Goal: Check status: Check status

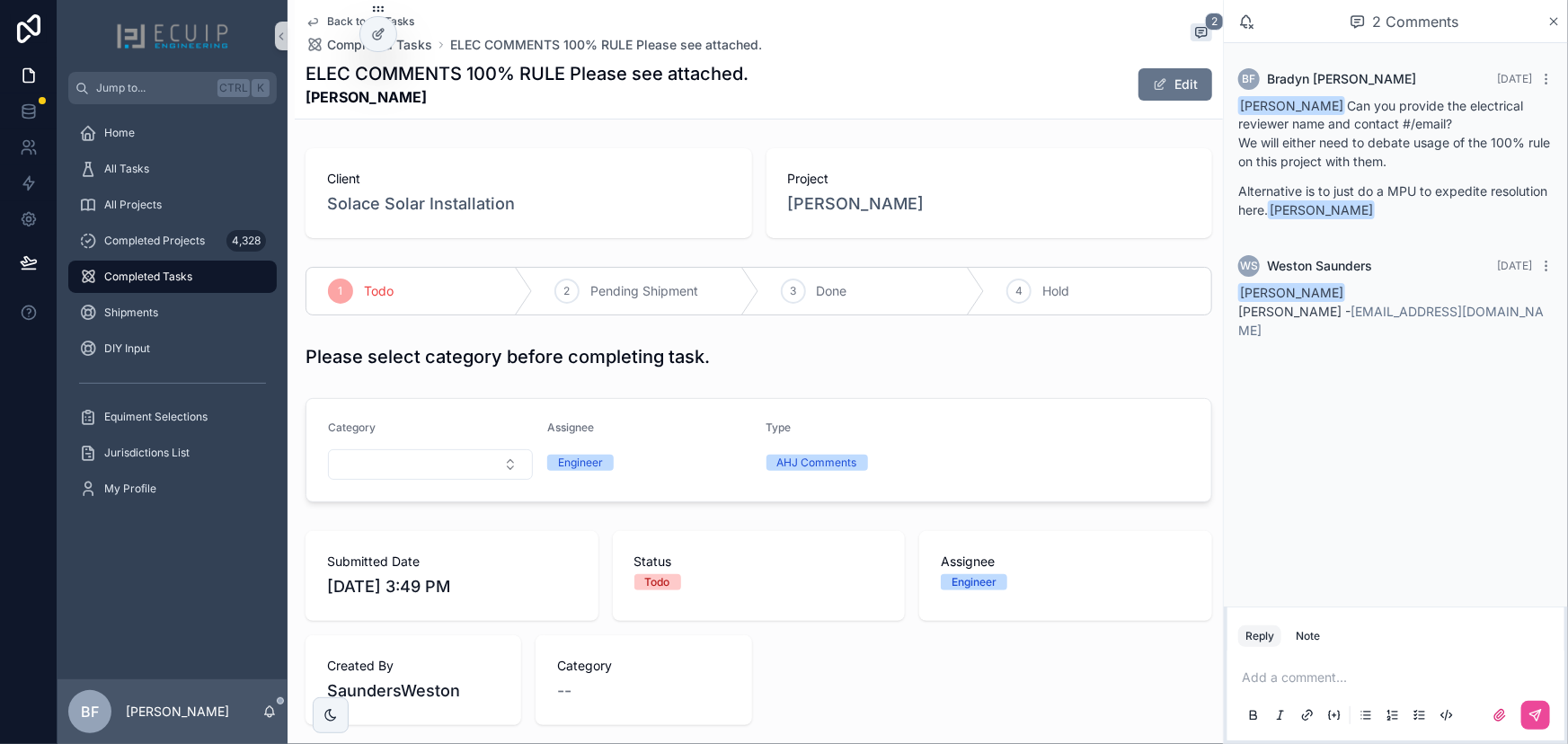
drag, startPoint x: 453, startPoint y: 102, endPoint x: 303, endPoint y: 101, distance: 150.0
click at [303, 101] on div "Back to All Tasks Completed Tasks ELEC COMMENTS 100% RULE Please see attached. …" at bounding box center [758, 60] width 928 height 119
copy strong "[PERSON_NAME]"
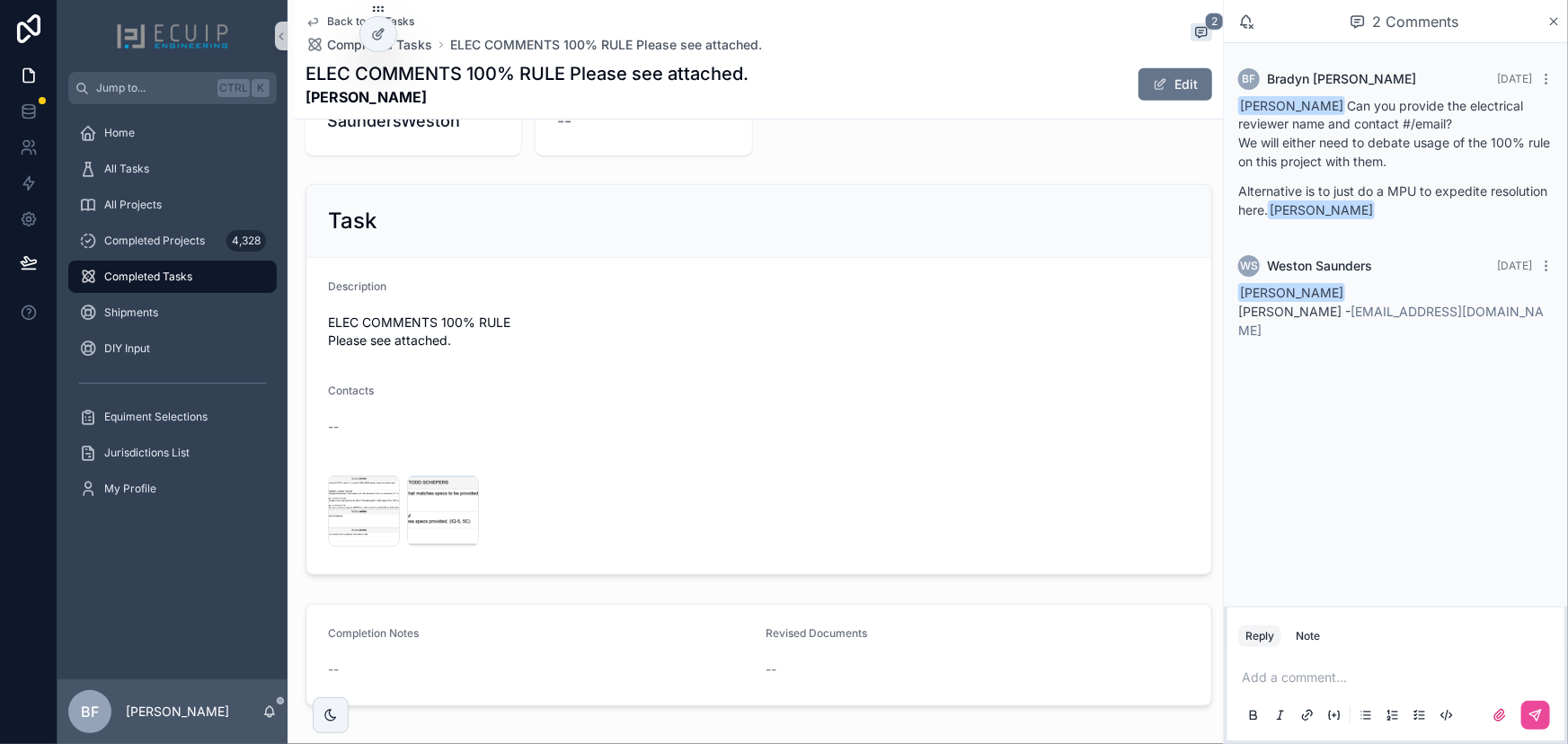
scroll to position [571, 0]
click at [350, 526] on span "Screenshot-2025-08-29-at-3.47.50-PM" at bounding box center [353, 533] width 42 height 14
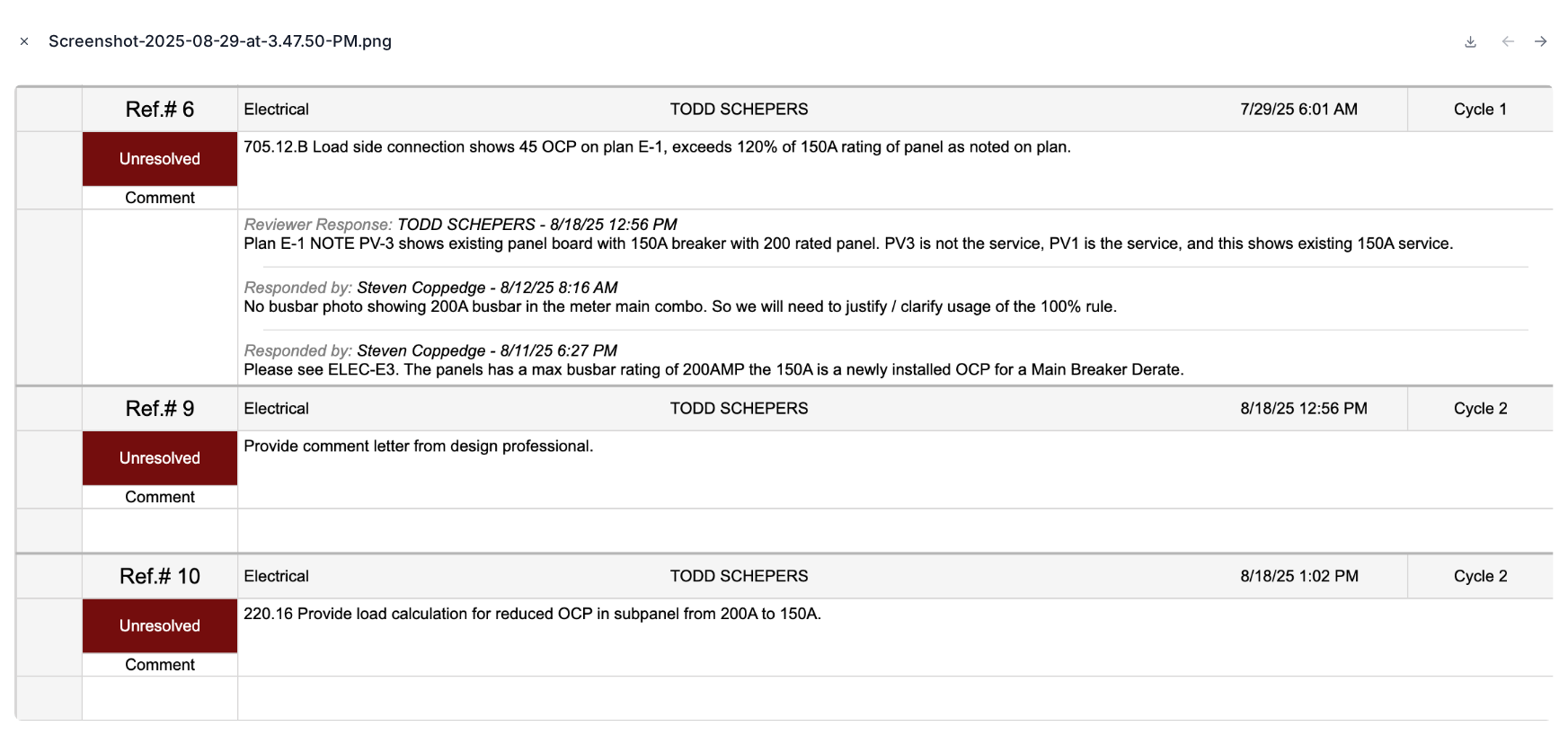
click at [26, 37] on icon "Close modal" at bounding box center [24, 42] width 13 height 13
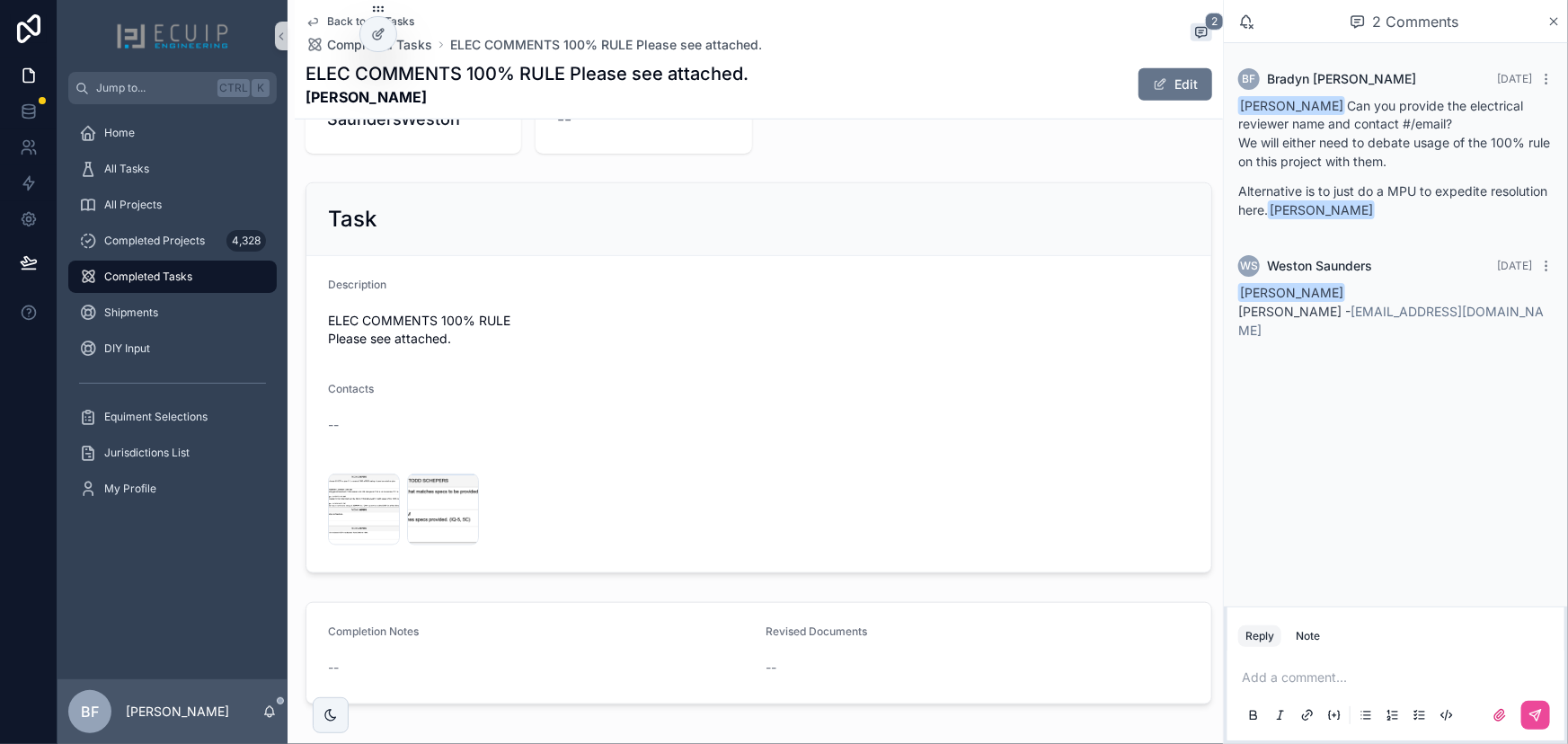
drag, startPoint x: 450, startPoint y: 99, endPoint x: 369, endPoint y: 97, distance: 81.0
click at [369, 97] on strong "[PERSON_NAME]" at bounding box center [527, 97] width 443 height 22
click at [737, 243] on div "Task" at bounding box center [758, 220] width 905 height 73
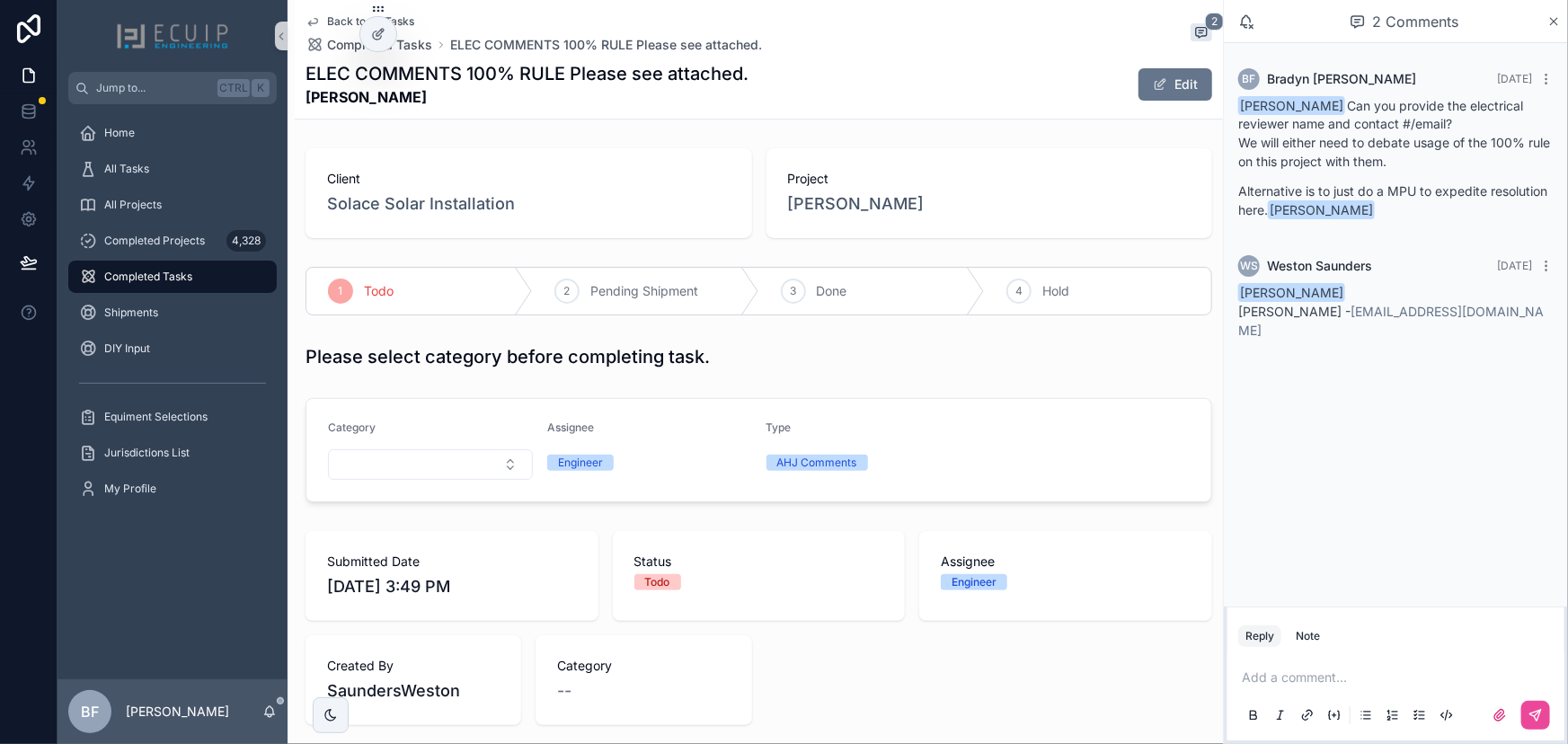
click at [867, 219] on div "Project Rashed Chowdhury" at bounding box center [990, 193] width 446 height 89
click at [874, 206] on span "[PERSON_NAME]" at bounding box center [856, 204] width 136 height 25
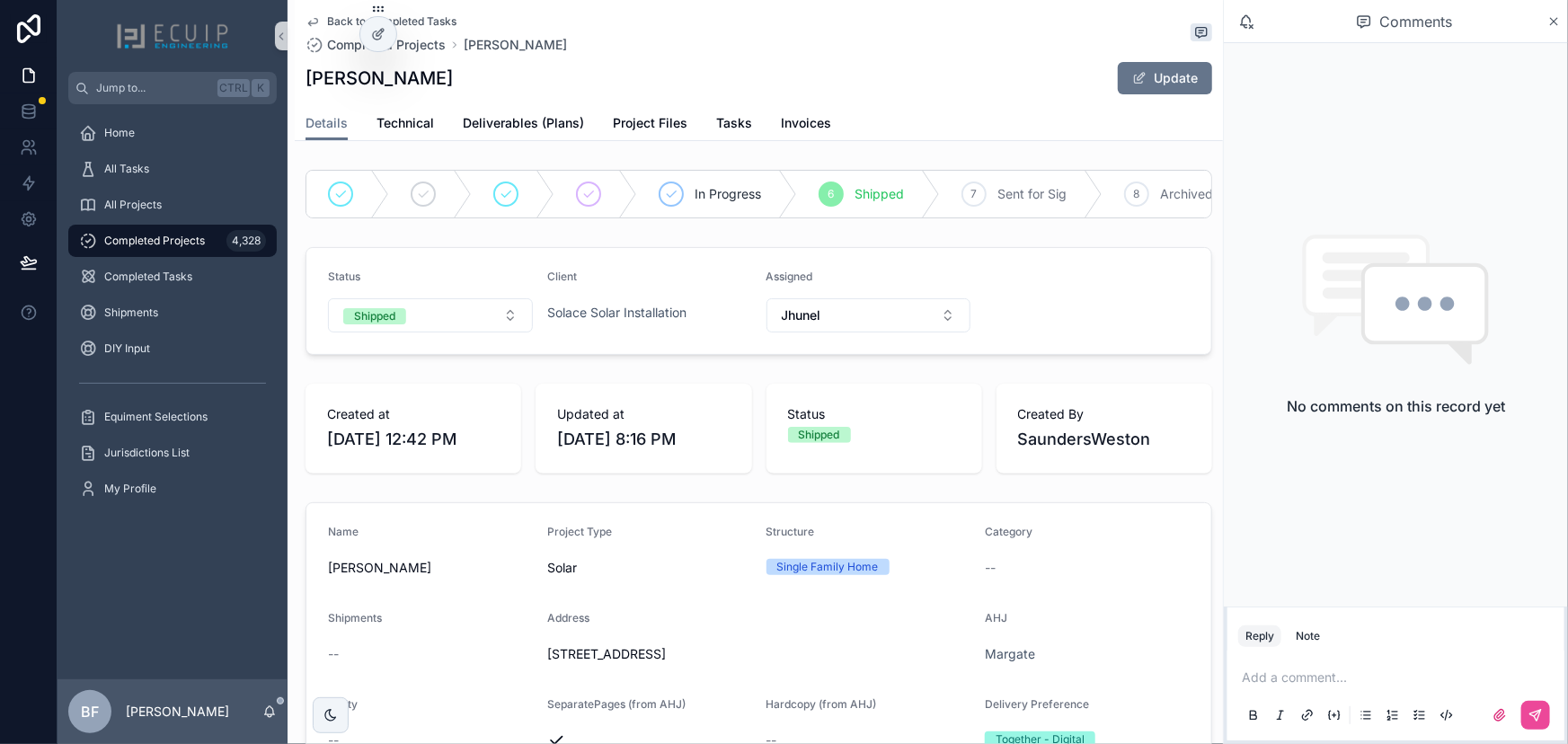
click at [803, 664] on span "3141 Vista Del Mar Pompano Beach 33063" at bounding box center [758, 655] width 424 height 18
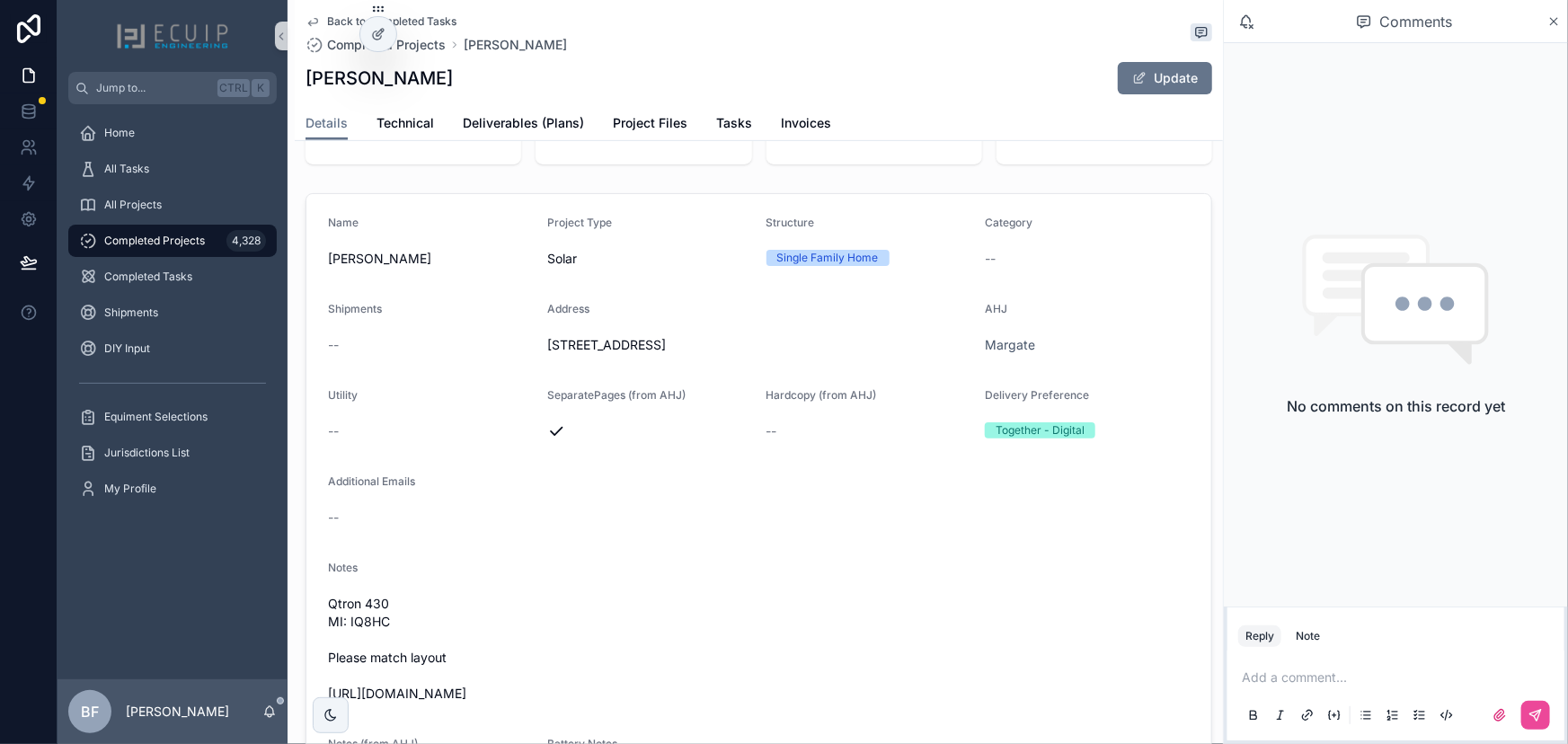
scroll to position [654, 0]
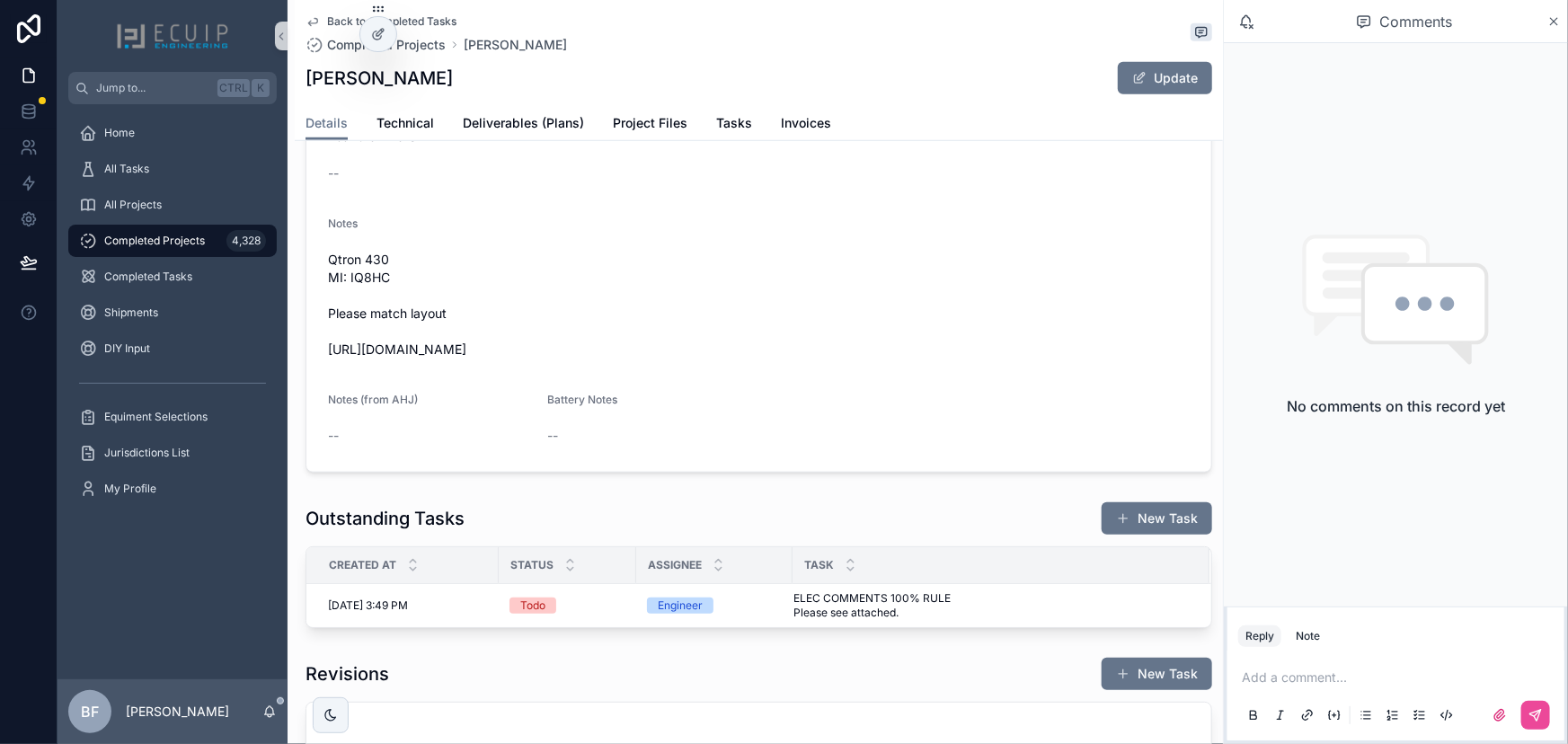
drag, startPoint x: 647, startPoint y: 368, endPoint x: 321, endPoint y: 384, distance: 326.4
click at [321, 384] on form "Name Rashed Chowdhury Project Type Solar Structure Single Family Home Category …" at bounding box center [758, 161] width 905 height 622
copy span "https://photos.app.goo.gl/W1XMo2b71UV628YB9"
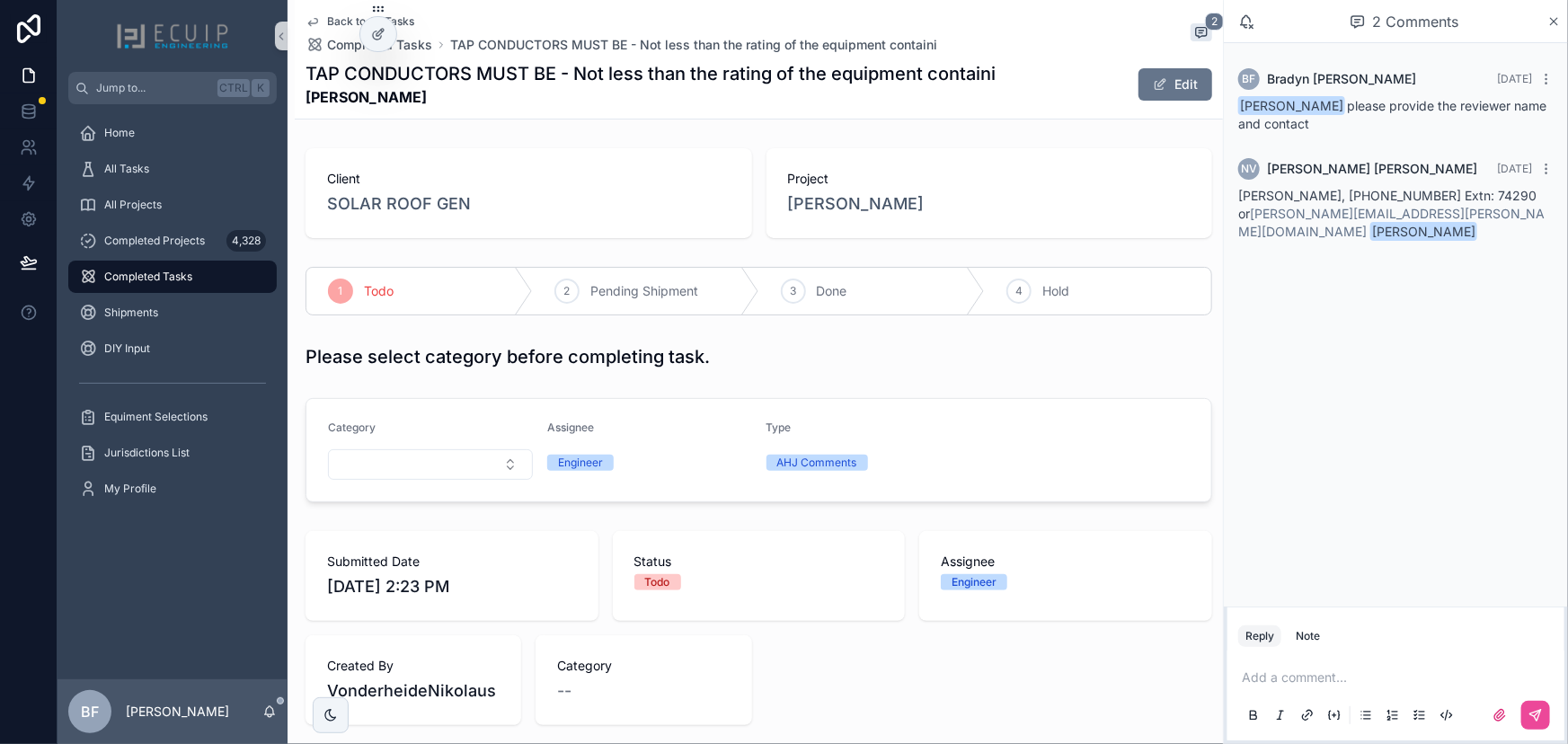
scroll to position [571, 0]
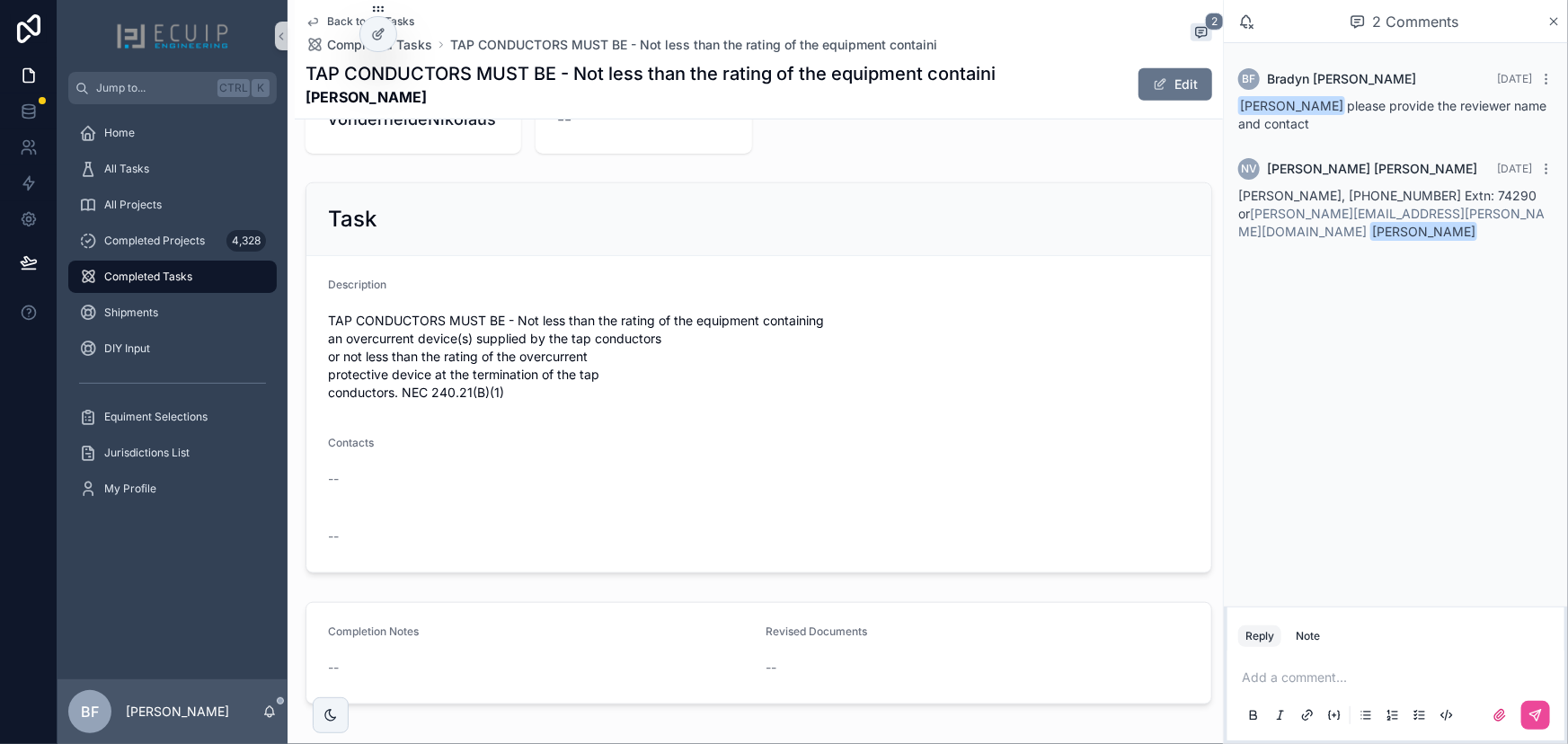
click at [972, 362] on span "TAP CONDUCTORS MUST BE - Not less than the rating of the equipment containing a…" at bounding box center [758, 356] width 861 height 89
click at [638, 202] on div "Task" at bounding box center [758, 220] width 905 height 73
click at [371, 184] on div "Task" at bounding box center [758, 220] width 905 height 73
click at [987, 482] on div "--" at bounding box center [758, 479] width 861 height 29
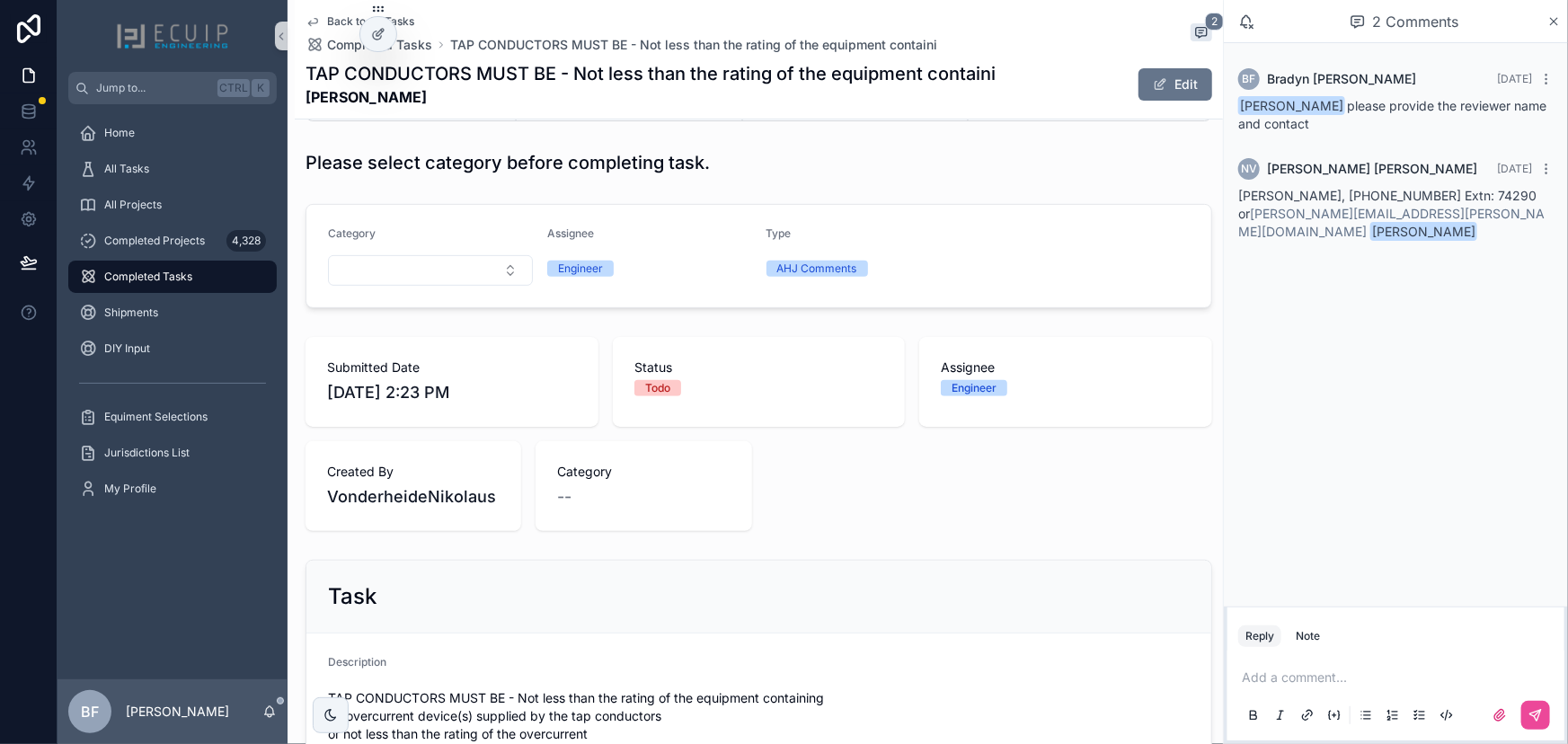
scroll to position [0, 0]
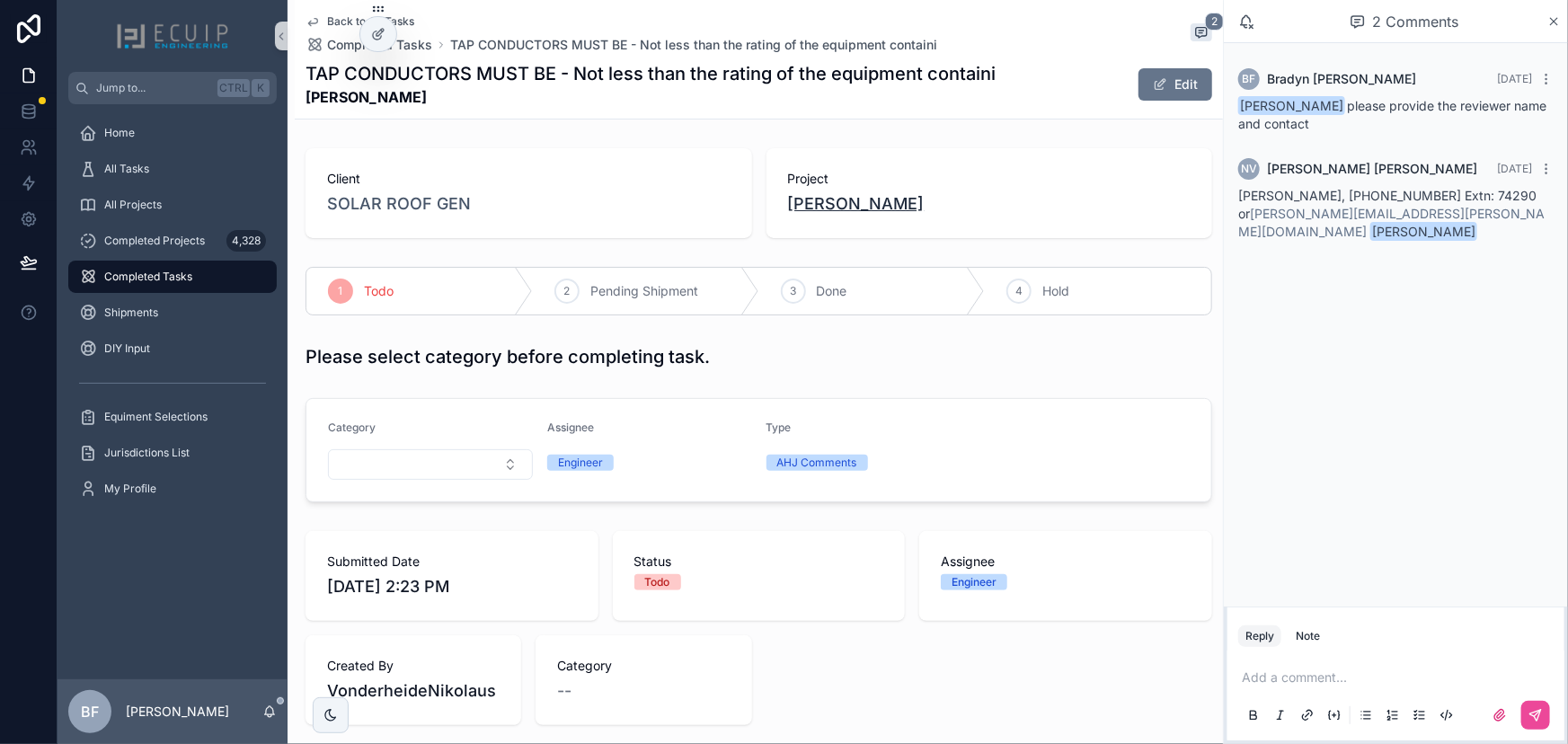
click at [858, 203] on span "[PERSON_NAME]" at bounding box center [856, 204] width 136 height 25
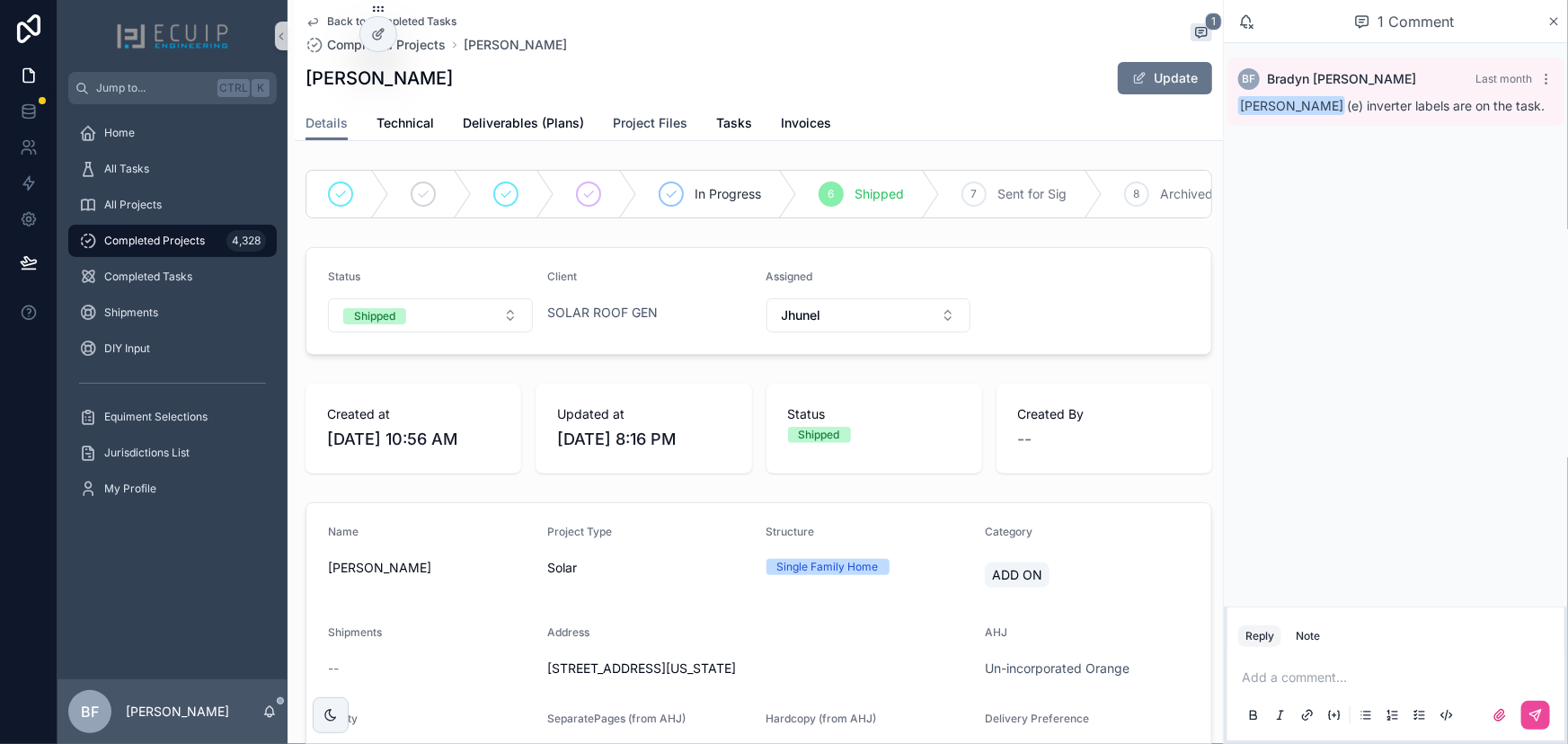
click at [681, 120] on span "Project Files" at bounding box center [650, 123] width 75 height 18
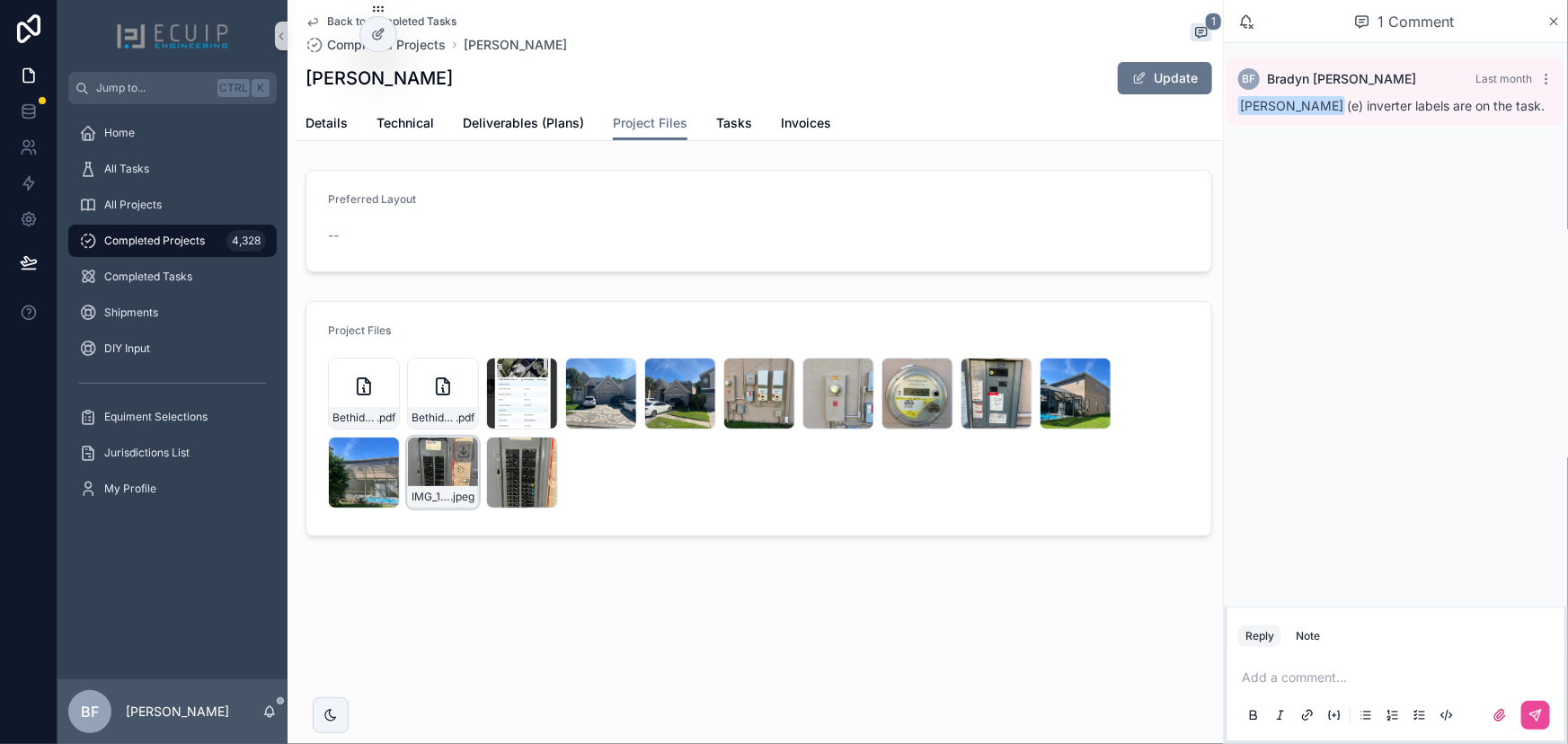
click at [462, 450] on icon "scrollable content" at bounding box center [464, 452] width 14 height 14
click at [750, 118] on div "Details Technical Deliverables (Plans) Project Files Tasks Invoices" at bounding box center [758, 123] width 906 height 34
click at [721, 119] on span "Tasks" at bounding box center [734, 123] width 36 height 18
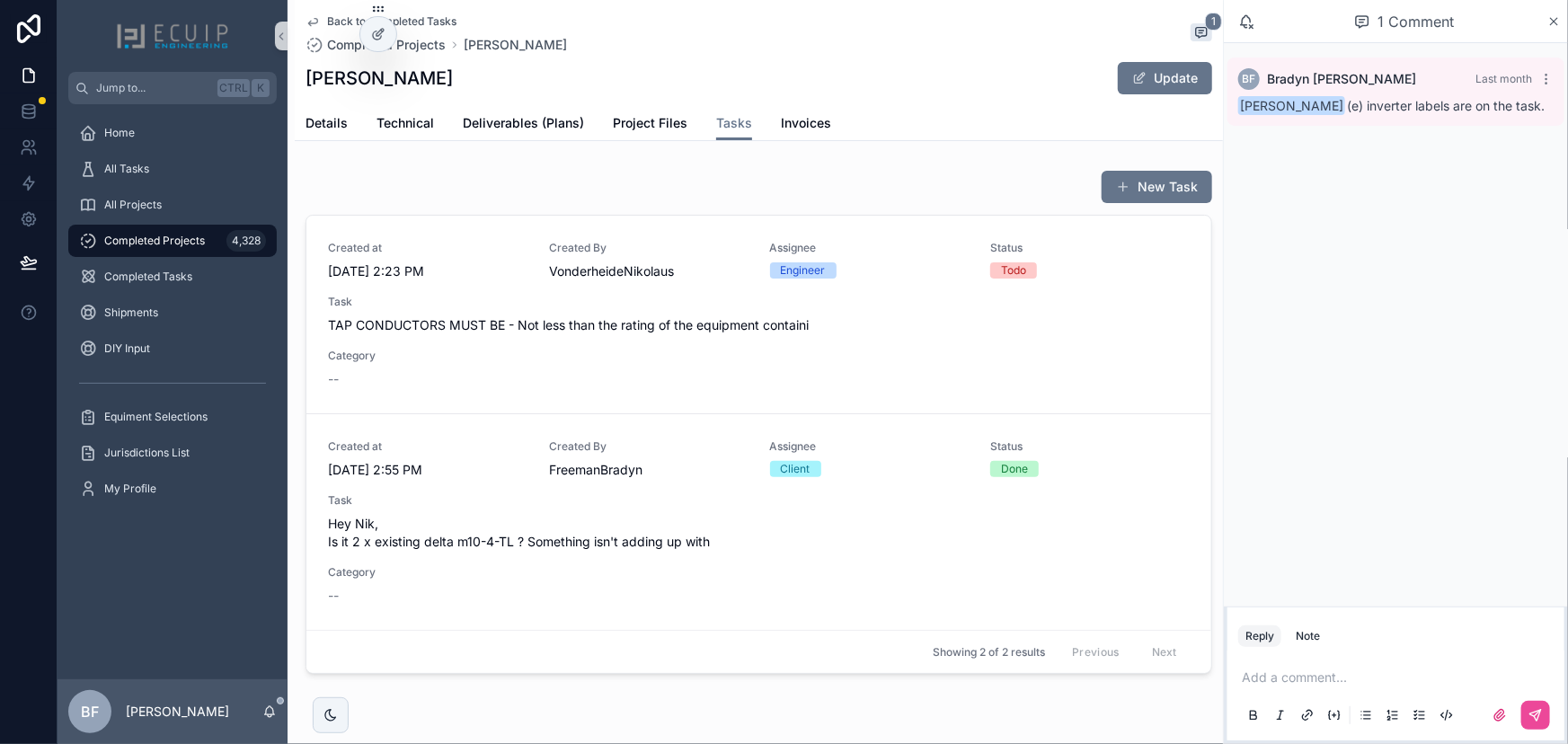
click at [731, 334] on div "Created at 9/2/2025 2:23 PM Created By VonderheideNikolaus Assignee Engineer St…" at bounding box center [758, 314] width 861 height 147
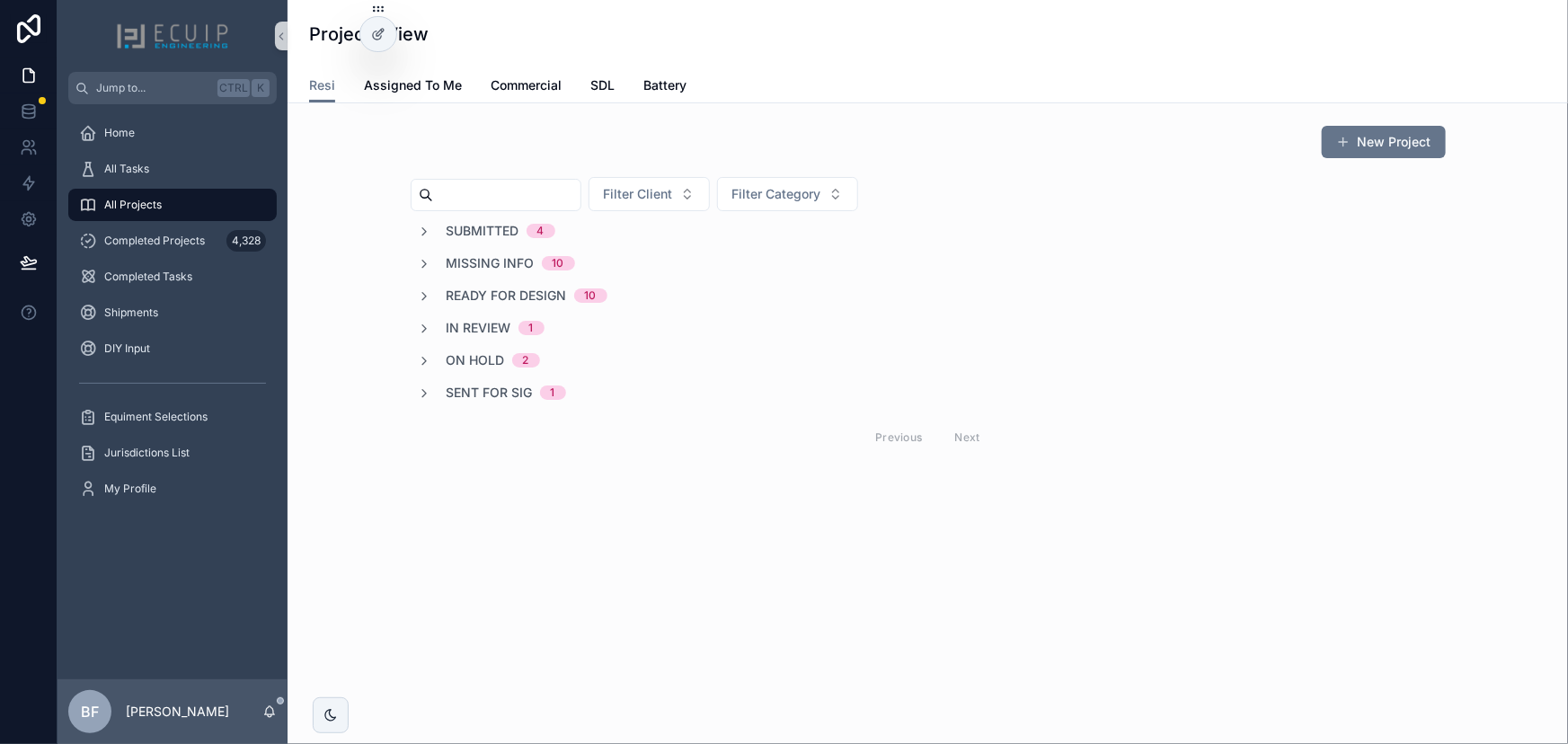
drag, startPoint x: 491, startPoint y: 385, endPoint x: 510, endPoint y: 398, distance: 23.0
click at [491, 385] on span "Sent for Sig" at bounding box center [489, 392] width 86 height 18
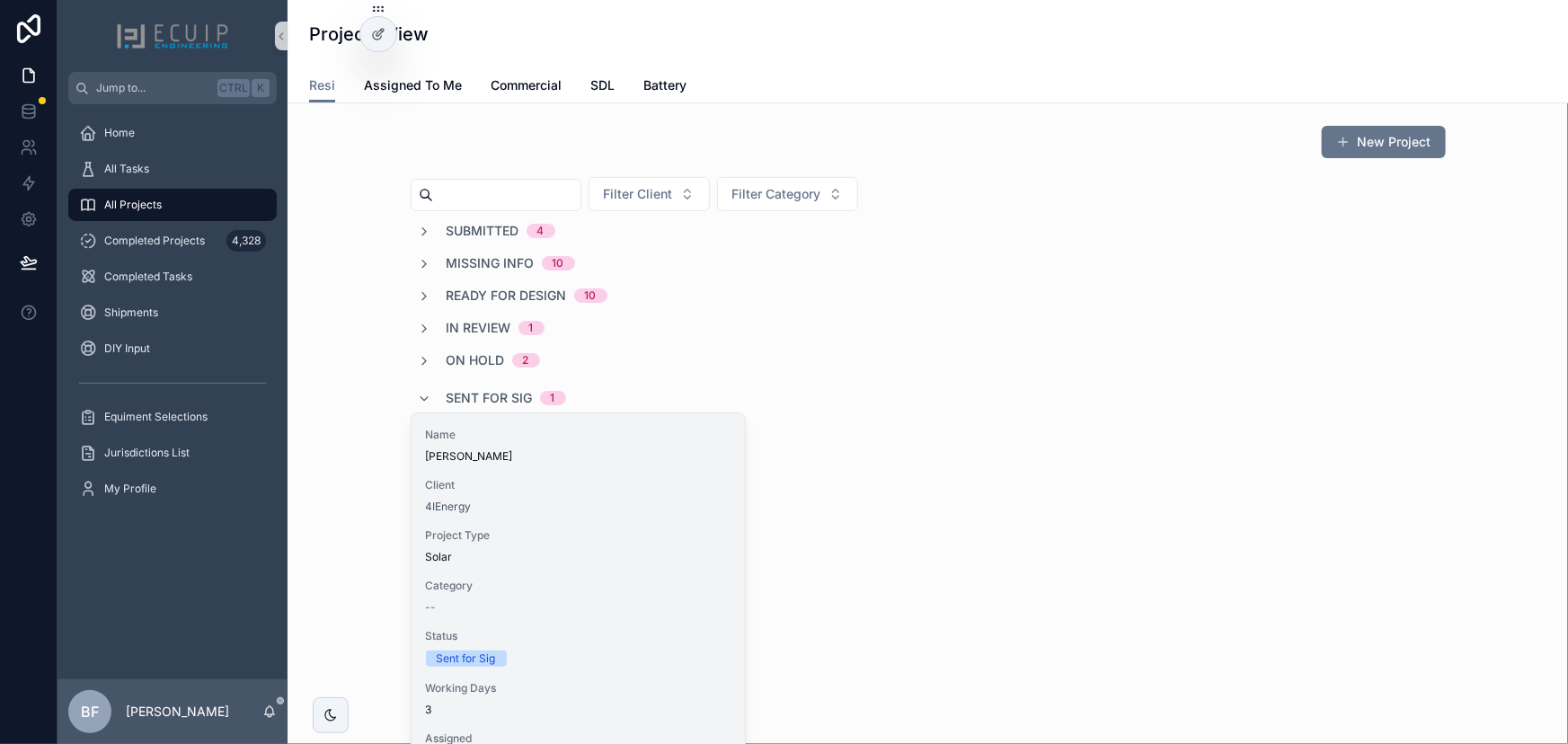
click at [580, 476] on div "Name [PERSON_NAME] Client 4IEnergy Project Type Solar Category -- Status Sent f…" at bounding box center [577, 626] width 333 height 426
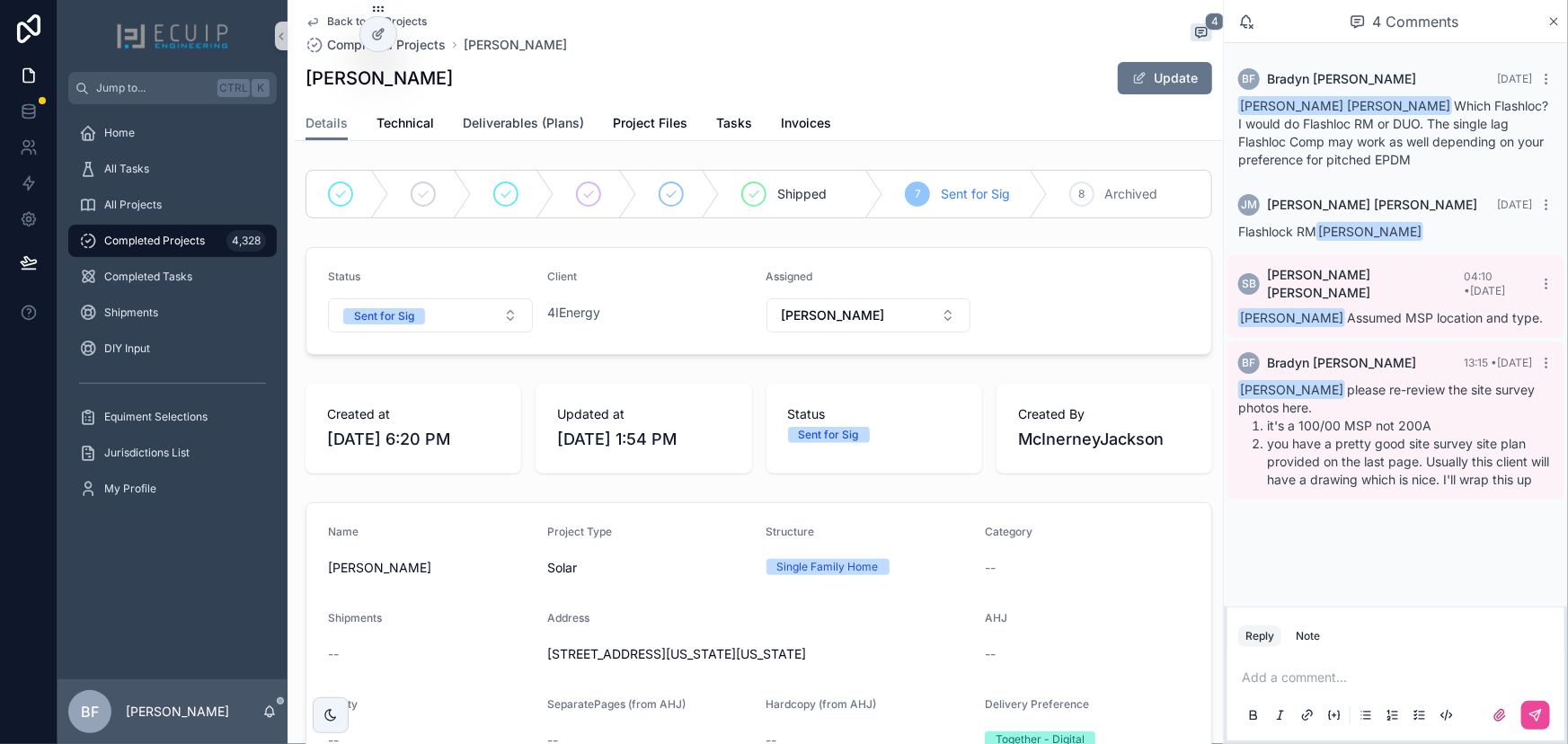
click at [554, 128] on span "Deliverables (Plans)" at bounding box center [523, 123] width 121 height 18
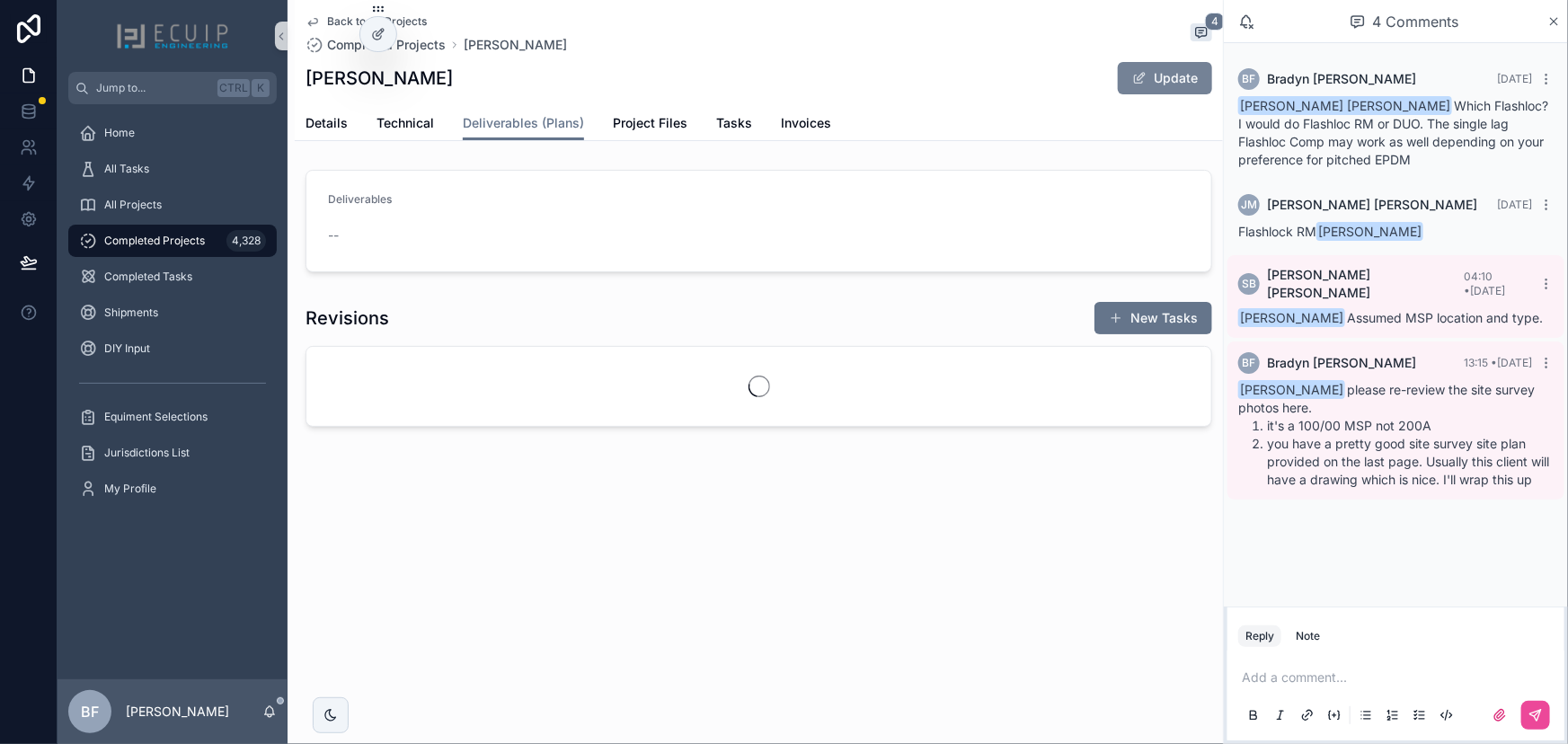
click at [1148, 70] on button "Update" at bounding box center [1165, 79] width 94 height 33
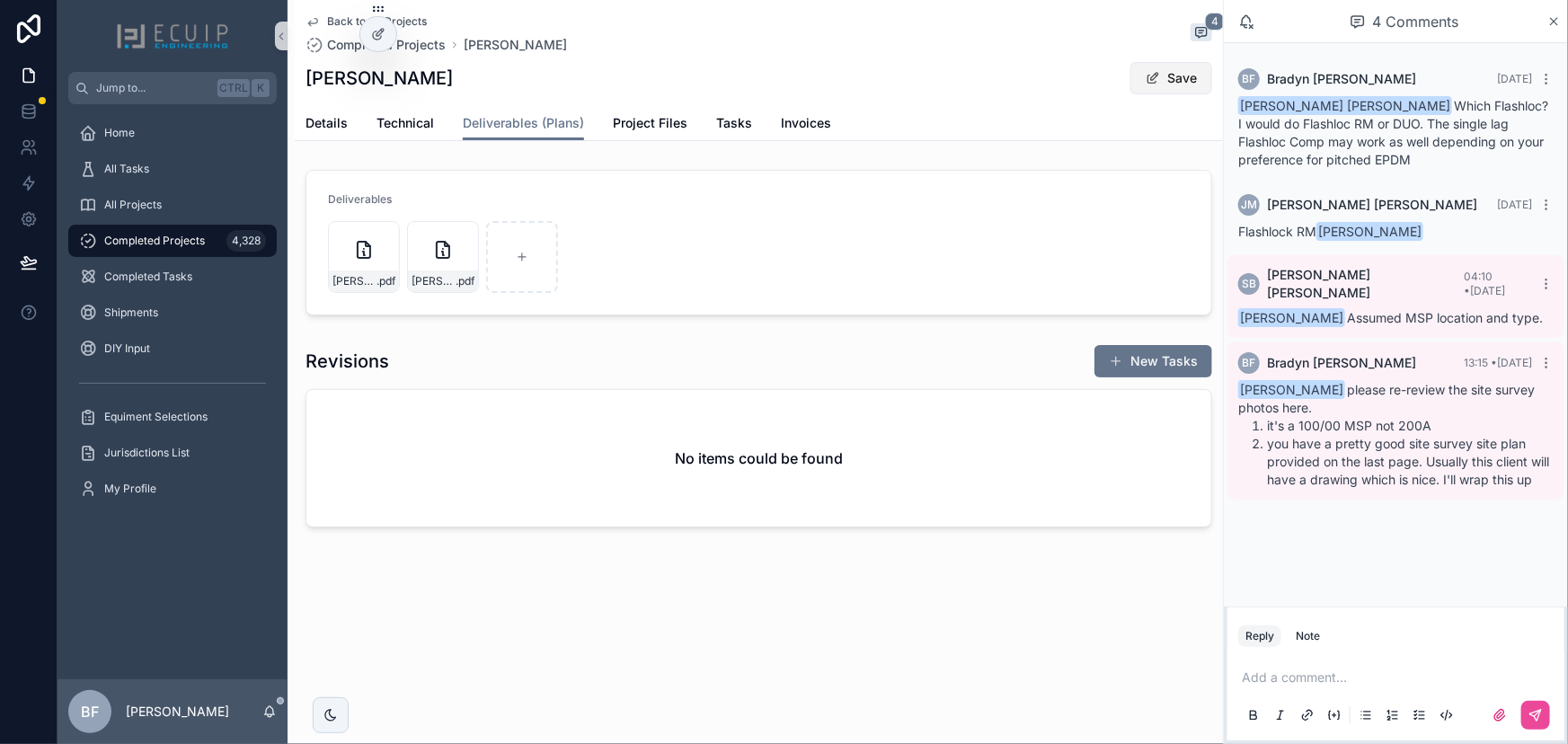
click at [1154, 75] on span "scrollable content" at bounding box center [1152, 79] width 14 height 14
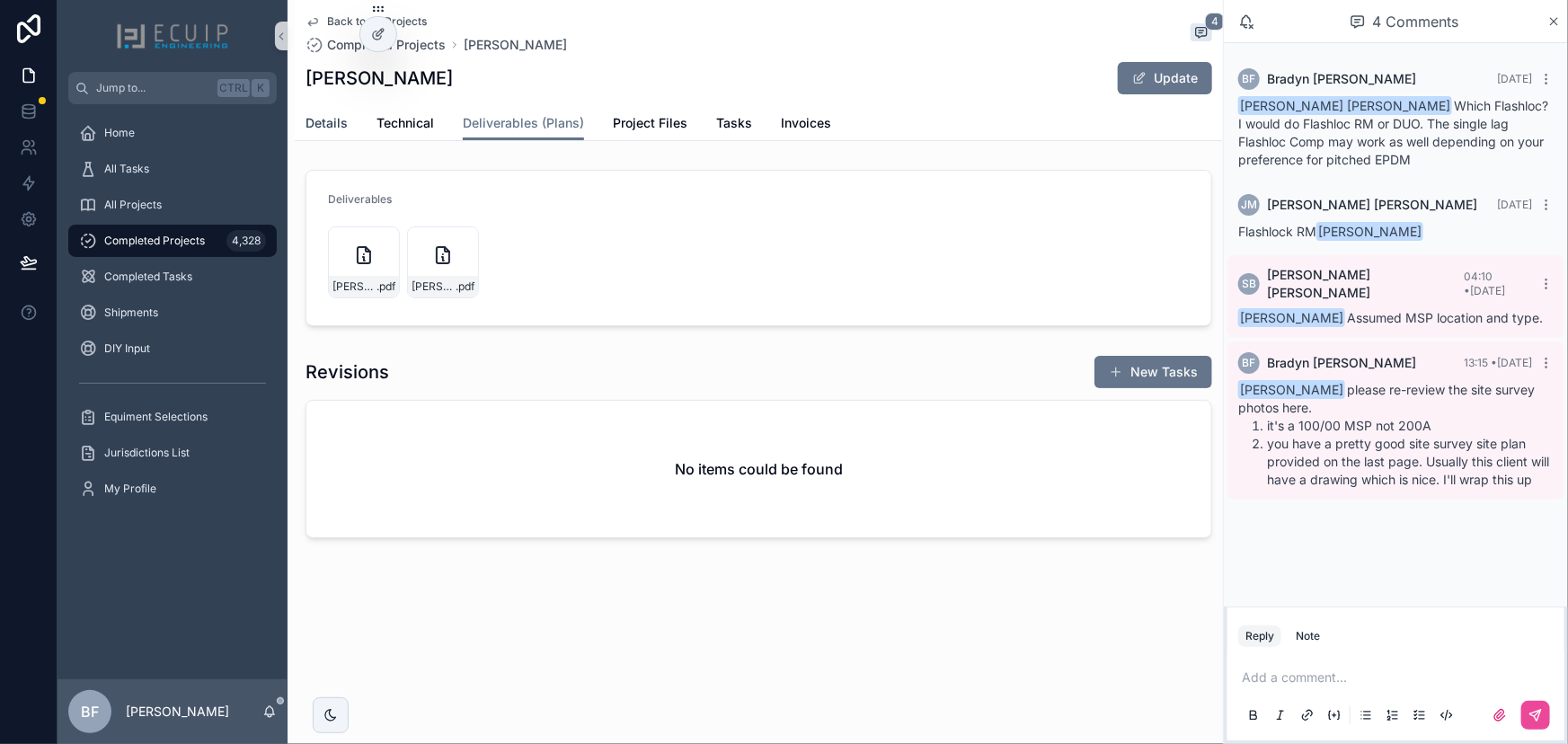
click at [341, 118] on span "Details" at bounding box center [326, 123] width 42 height 18
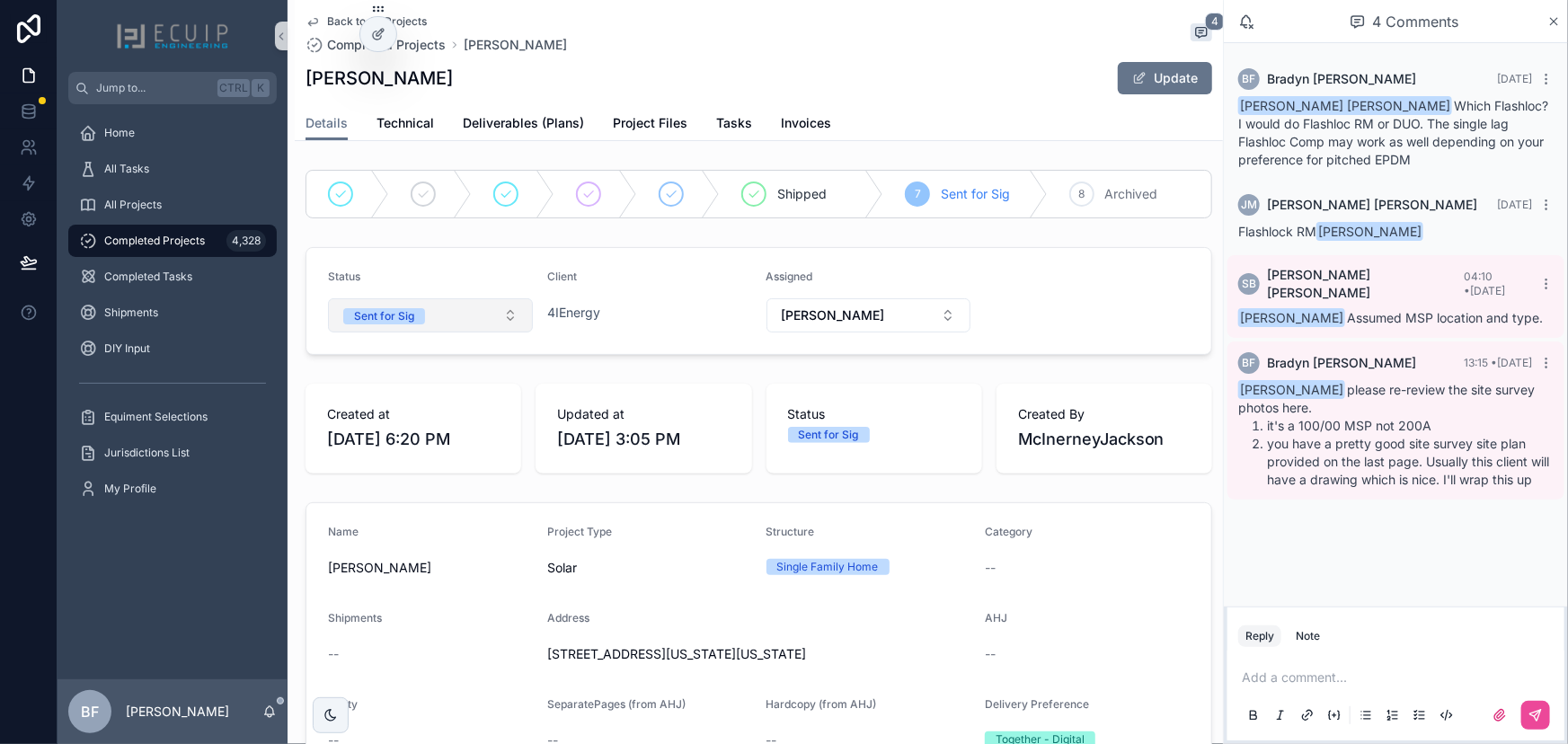
drag, startPoint x: 409, startPoint y: 313, endPoint x: 427, endPoint y: 333, distance: 26.9
click at [410, 313] on div "Sent for Sig" at bounding box center [384, 316] width 61 height 16
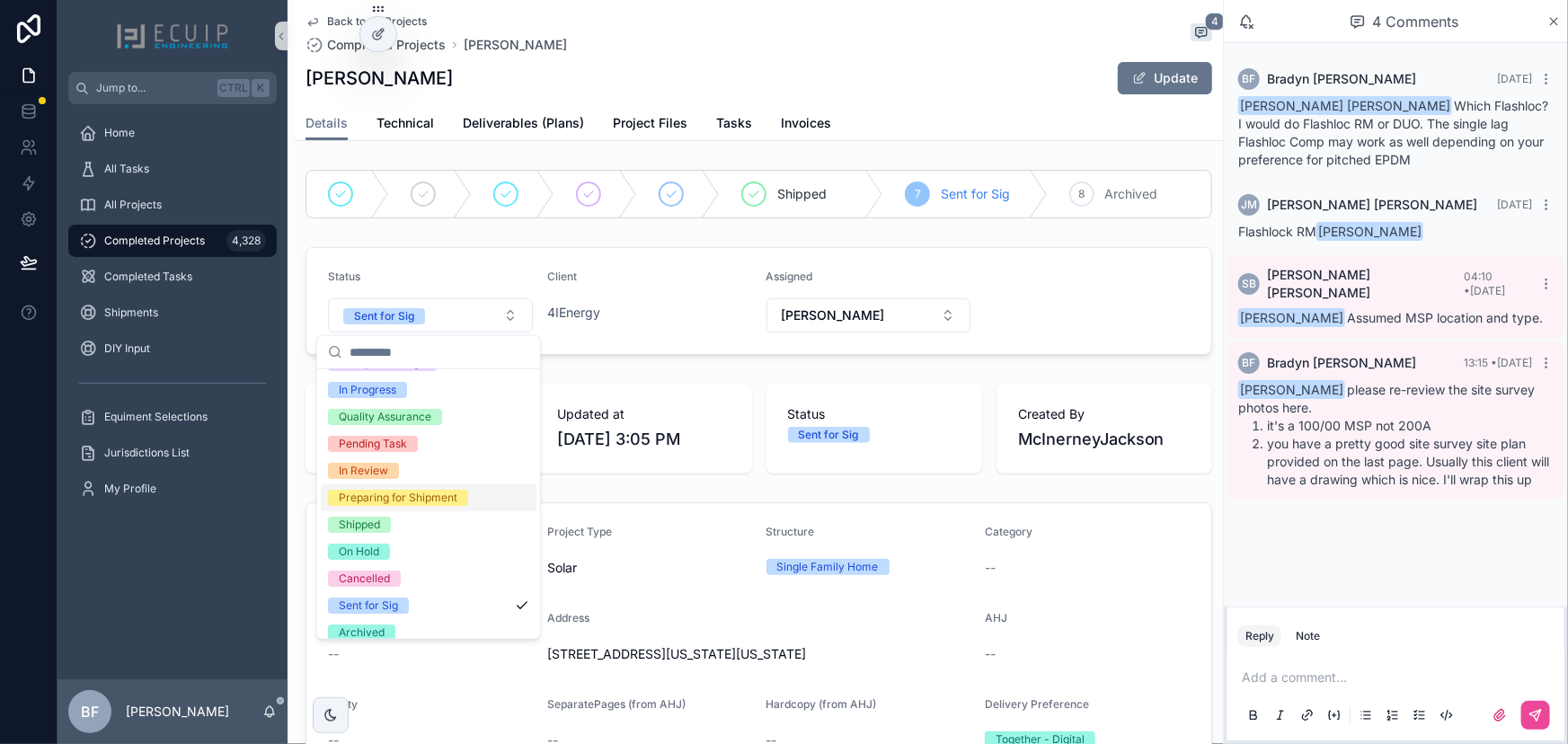
scroll to position [141, 0]
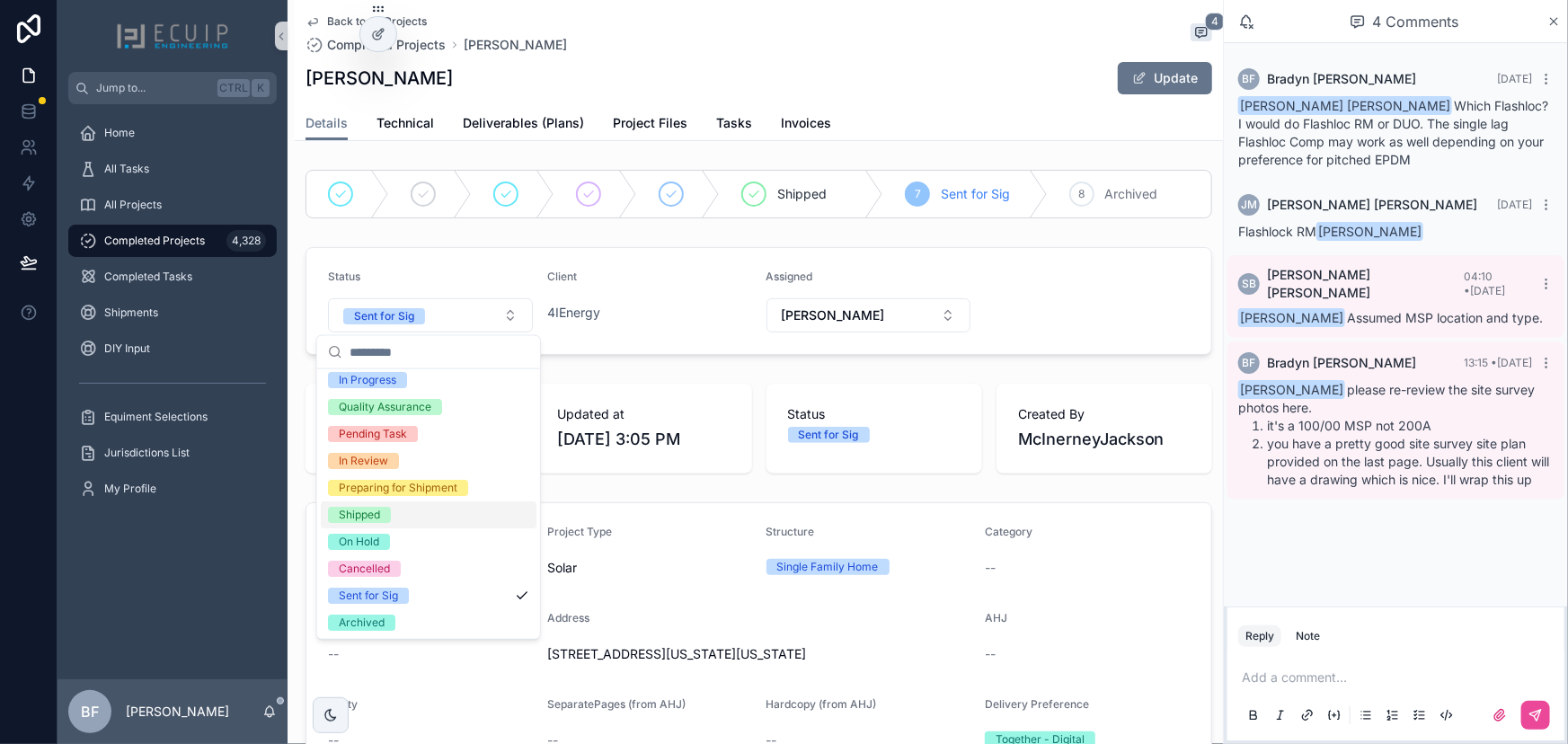
click at [361, 515] on div "Shipped" at bounding box center [360, 515] width 42 height 16
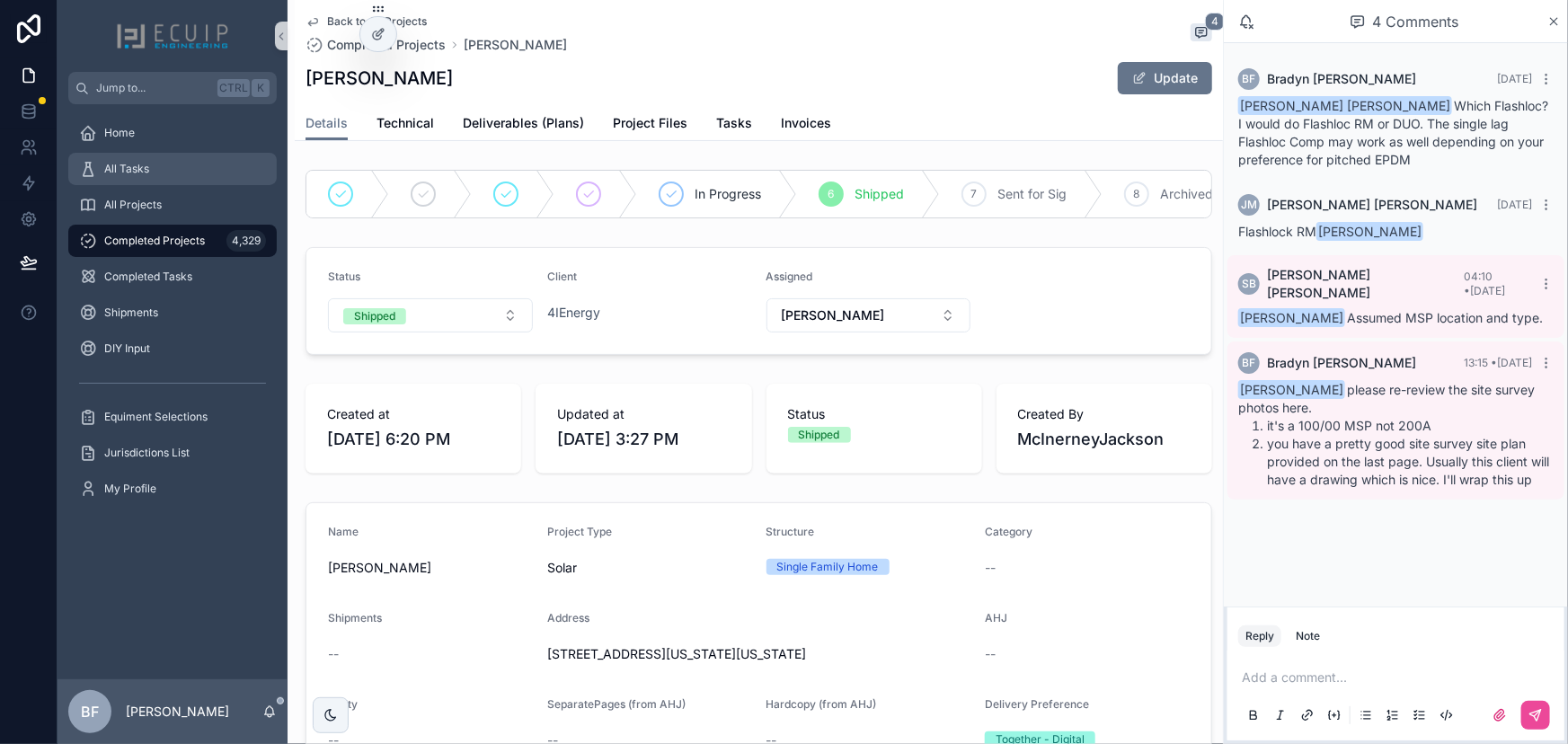
click at [136, 162] on span "All Tasks" at bounding box center [127, 169] width 45 height 14
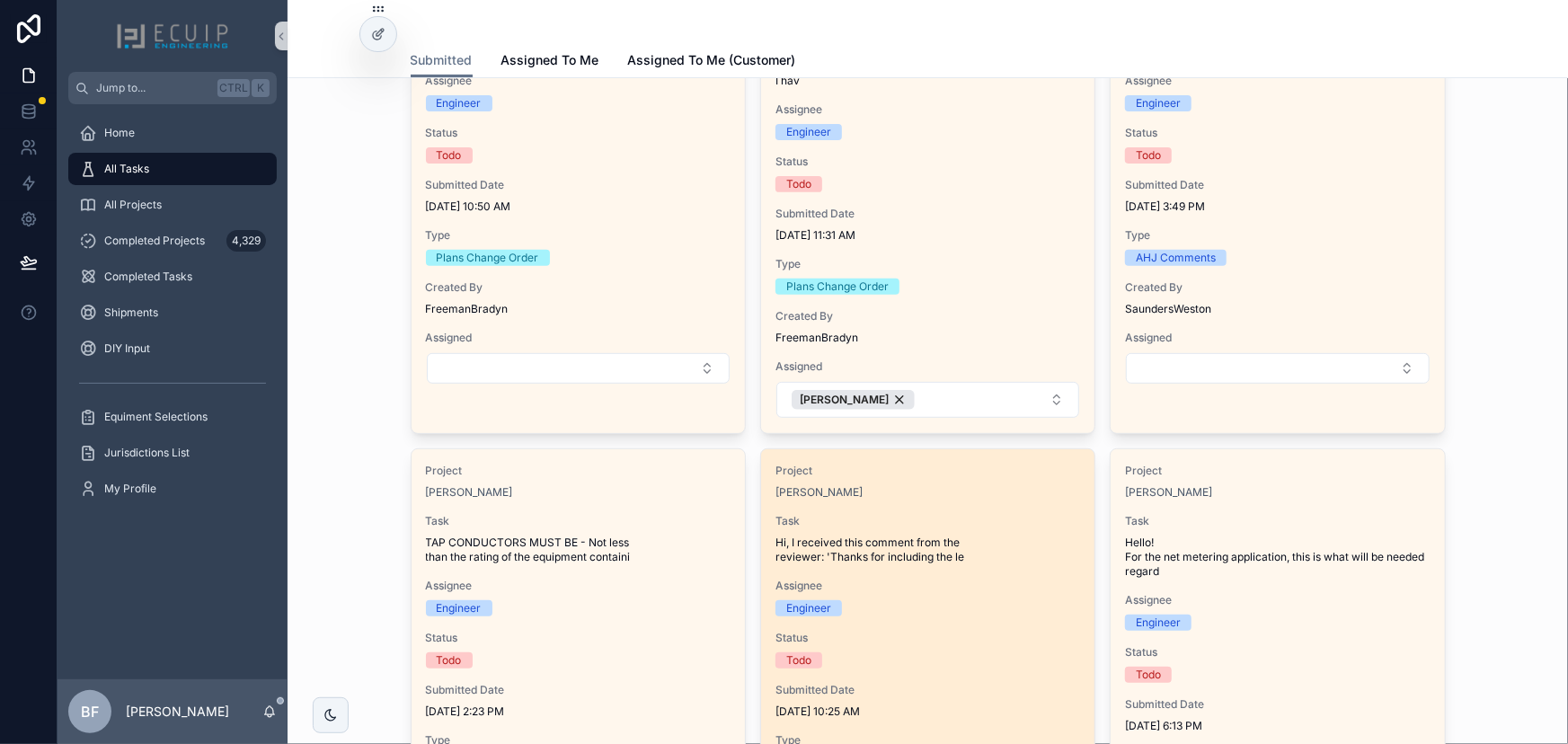
scroll to position [244, 0]
click at [971, 516] on span "Task" at bounding box center [927, 520] width 305 height 14
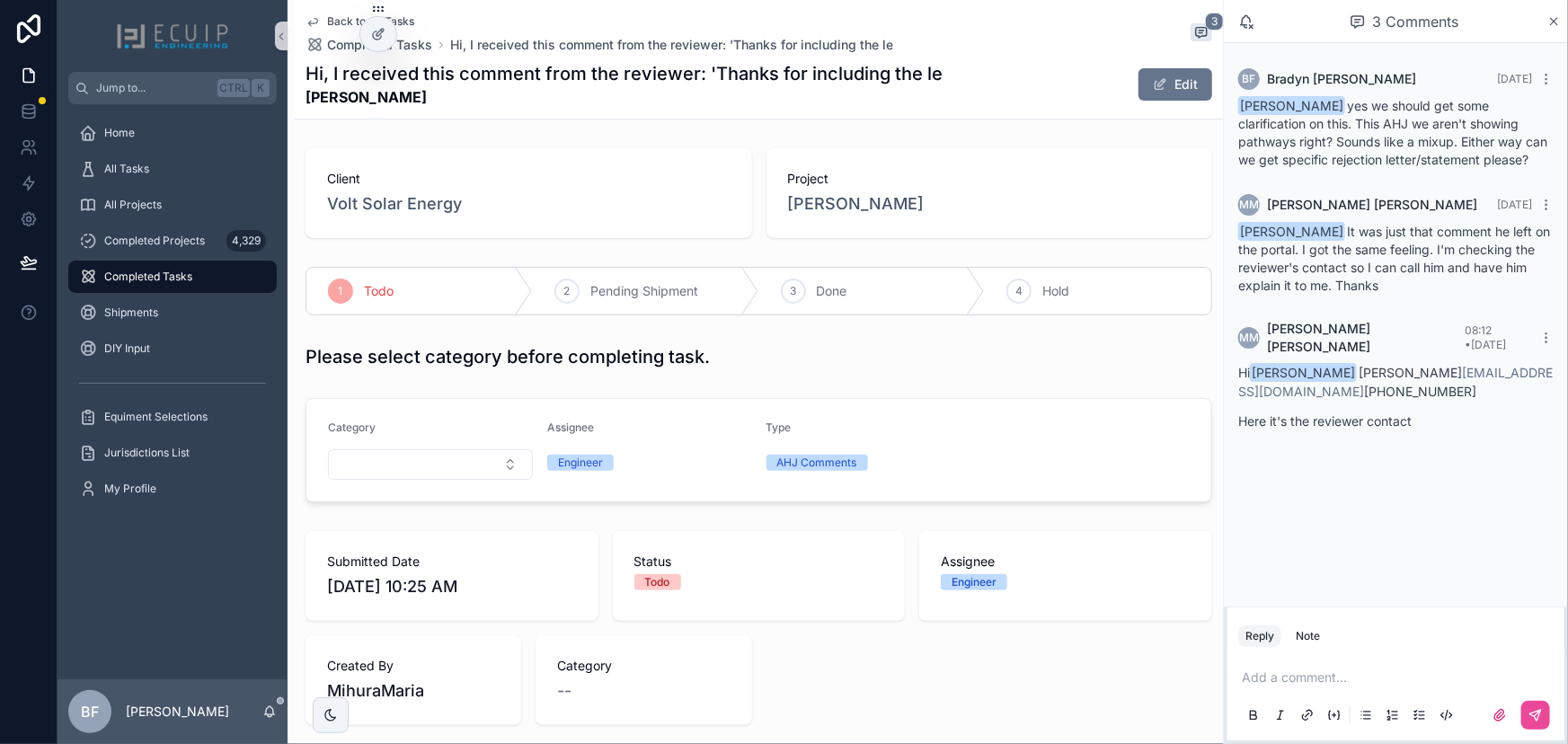
scroll to position [408, 0]
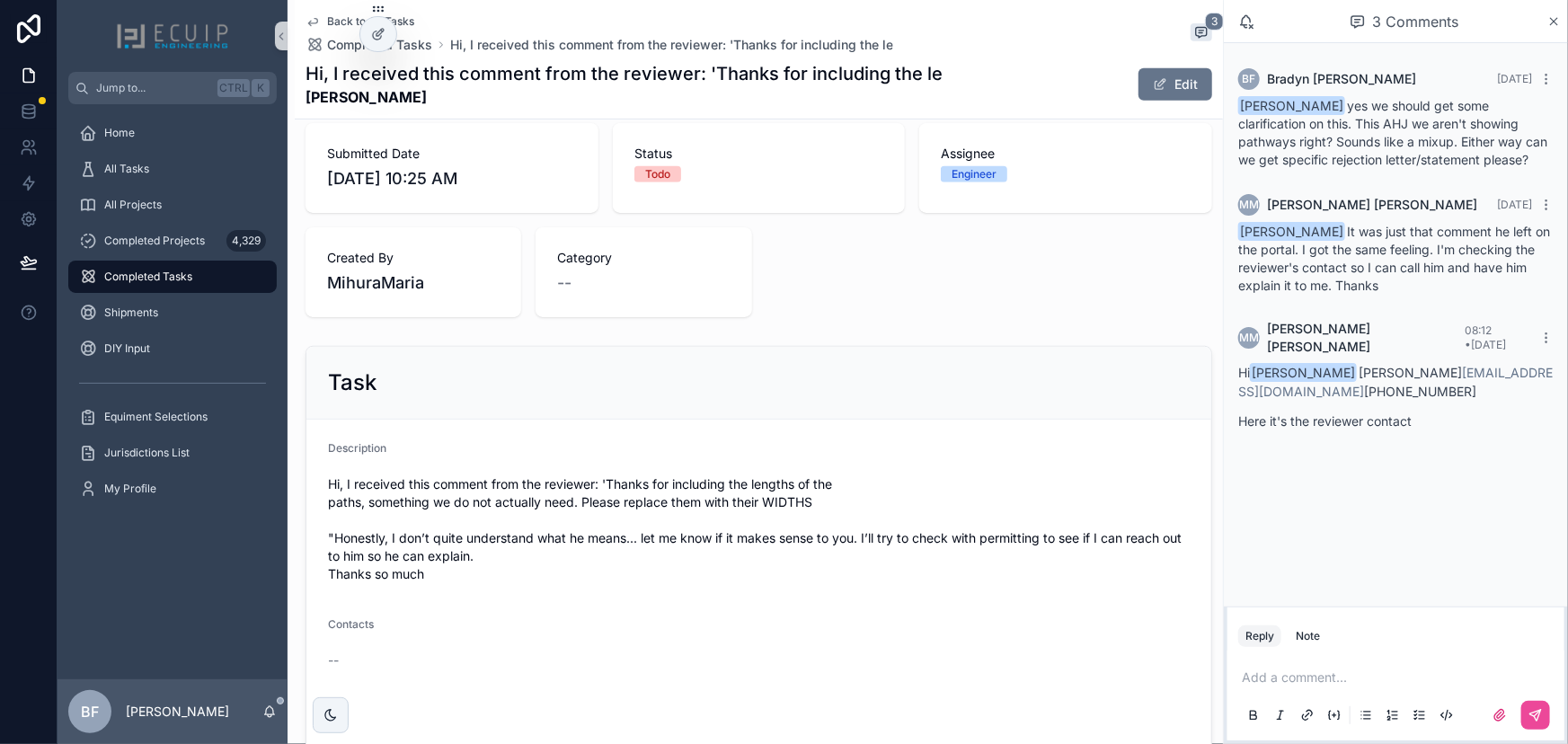
click at [1330, 673] on p "scrollable content" at bounding box center [1399, 678] width 315 height 18
click at [1330, 651] on span "[EMAIL_ADDRESS][DOMAIN_NAME]" at bounding box center [1382, 648] width 217 height 18
